Goal: Transaction & Acquisition: Register for event/course

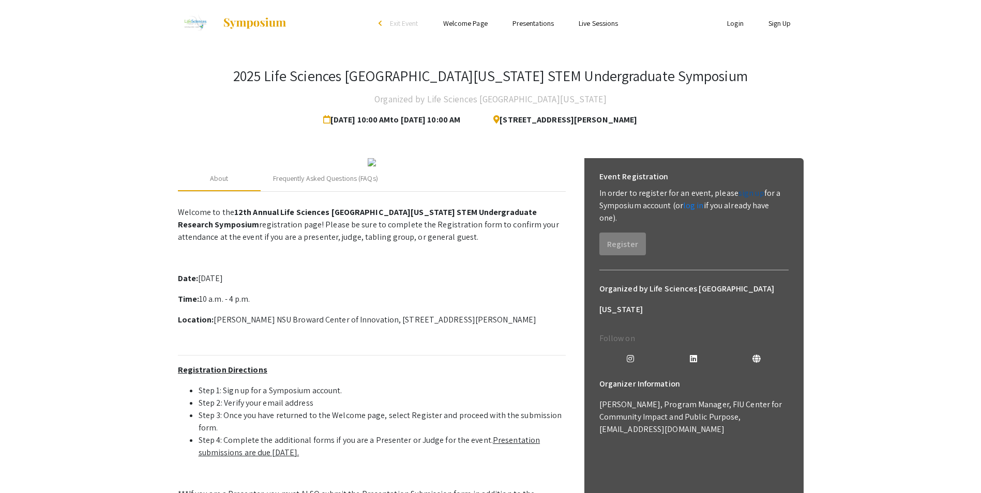
click at [738, 196] on link "sign up" at bounding box center [751, 193] width 26 height 11
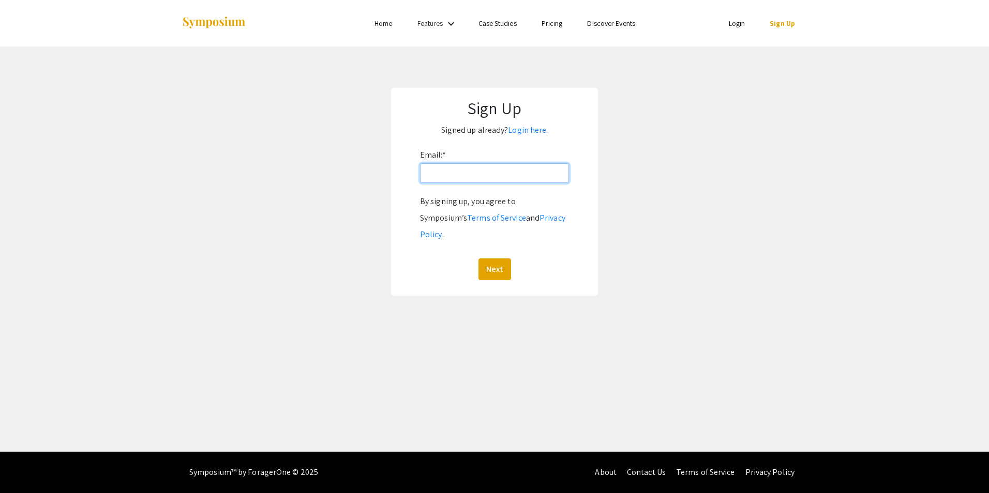
click at [444, 176] on input "Email: *" at bounding box center [494, 173] width 149 height 20
type input "[EMAIL_ADDRESS][DOMAIN_NAME]"
click at [500, 259] on button "Next" at bounding box center [494, 270] width 33 height 22
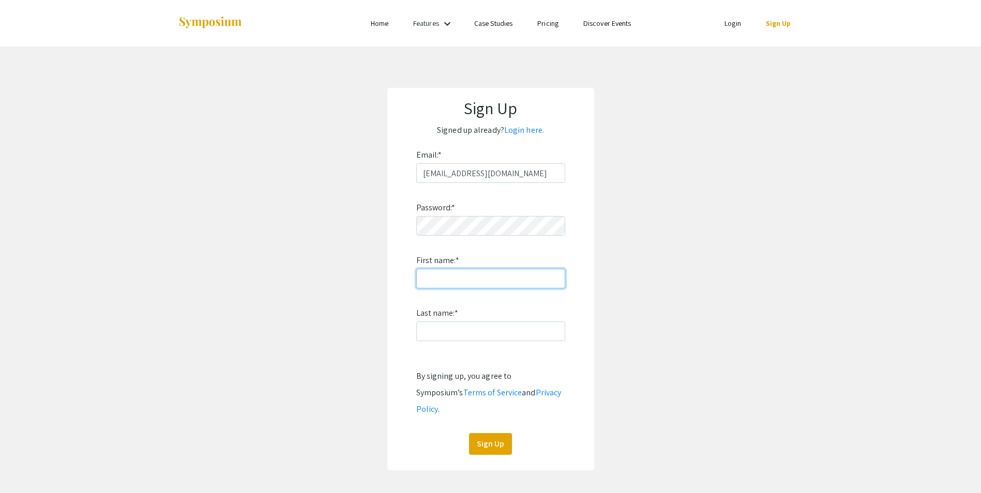
click at [441, 279] on input "First name: *" at bounding box center [490, 279] width 149 height 20
type input "Shiv"
type input "[PERSON_NAME]"
drag, startPoint x: 496, startPoint y: 424, endPoint x: 595, endPoint y: 381, distance: 107.4
click at [497, 433] on button "Sign Up" at bounding box center [490, 444] width 43 height 22
